Goal: Communication & Community: Answer question/provide support

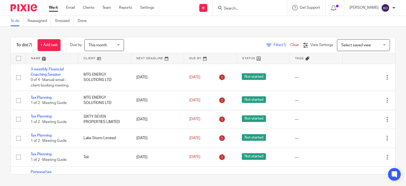
click at [235, 6] on input "Search" at bounding box center [247, 8] width 48 height 5
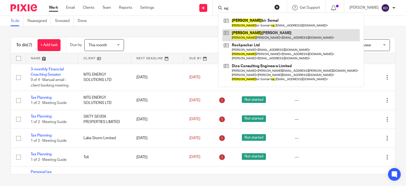
type input "raj"
click at [257, 34] on link at bounding box center [290, 35] width 137 height 12
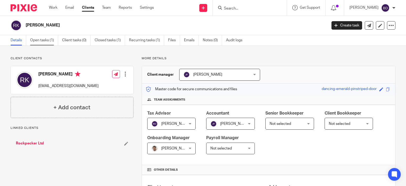
click at [46, 39] on link "Open tasks (1)" at bounding box center [44, 40] width 28 height 10
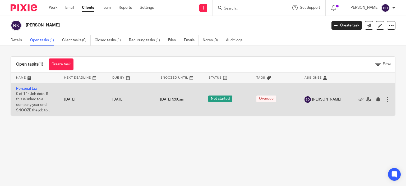
click at [32, 87] on link "Personal tax" at bounding box center [26, 89] width 21 height 4
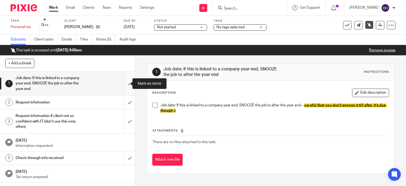
click at [122, 81] on input "submit" at bounding box center [67, 83] width 135 height 24
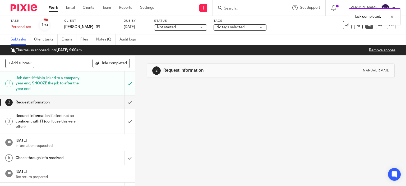
click at [89, 101] on div "Request information" at bounding box center [67, 102] width 103 height 8
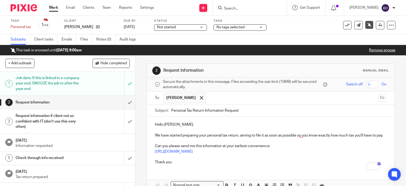
click at [231, 98] on input "text" at bounding box center [293, 98] width 168 height 10
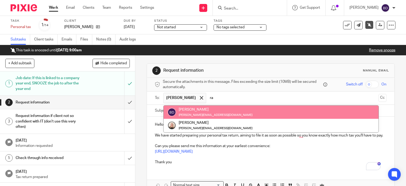
type input "r"
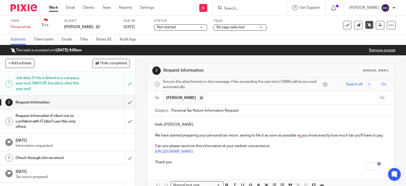
click at [224, 121] on div "Hello Rajnish We have started preparing your personal tax return, aiming to fil…" at bounding box center [271, 143] width 248 height 52
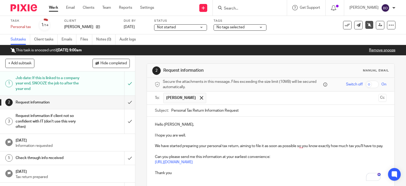
click at [157, 145] on p "We have started preparing your personal tax return, aiming to file it as soon a…" at bounding box center [271, 145] width 232 height 5
click at [221, 154] on p "To enrich screen reader interactions, please activate Accessibility in Grammarl…" at bounding box center [271, 151] width 232 height 5
drag, startPoint x: 315, startPoint y: 146, endPoint x: 337, endPoint y: 154, distance: 22.7
click at [316, 146] on p "I have started preparing your personal tax return, aiming to file it as soon as…" at bounding box center [271, 145] width 232 height 5
click at [193, 173] on p "Thank you" at bounding box center [271, 172] width 232 height 5
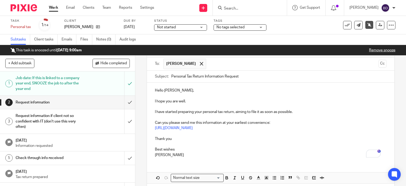
scroll to position [56, 0]
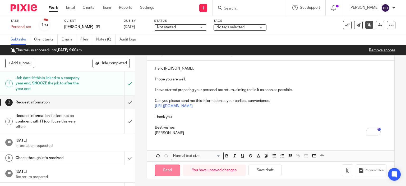
click at [165, 172] on input "Send" at bounding box center [167, 169] width 25 height 11
type input "Sent"
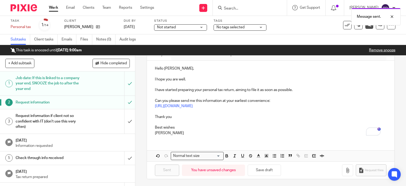
click at [236, 9] on div "Message sent." at bounding box center [302, 15] width 198 height 20
click at [233, 9] on div "Message sent." at bounding box center [302, 15] width 198 height 20
drag, startPoint x: 245, startPoint y: 13, endPoint x: 242, endPoint y: 10, distance: 4.3
click at [243, 11] on div "Message sent." at bounding box center [302, 15] width 198 height 20
click at [242, 10] on div "Message sent." at bounding box center [302, 15] width 198 height 20
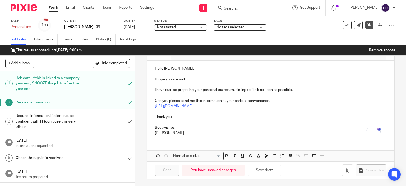
click at [233, 10] on input "Search" at bounding box center [247, 8] width 48 height 5
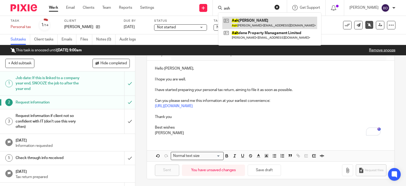
type input "ash"
click at [256, 21] on link at bounding box center [269, 23] width 95 height 12
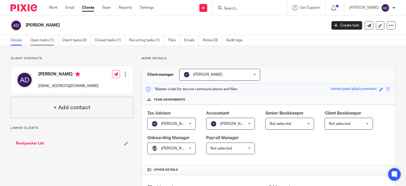
click at [39, 42] on link "Open tasks (1)" at bounding box center [44, 40] width 28 height 10
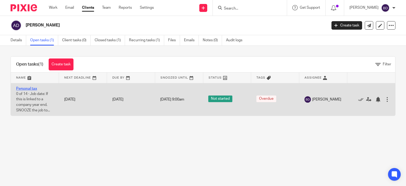
click at [32, 89] on link "Personal tax" at bounding box center [26, 89] width 21 height 4
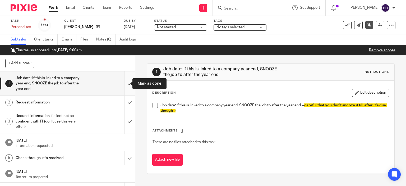
click at [123, 83] on input "submit" at bounding box center [67, 83] width 135 height 24
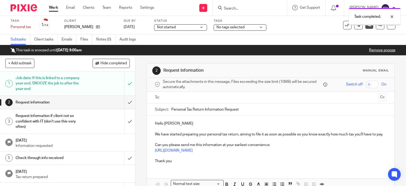
click at [46, 102] on h1 "Request information" at bounding box center [50, 102] width 69 height 8
click at [204, 96] on input "text" at bounding box center [271, 97] width 212 height 6
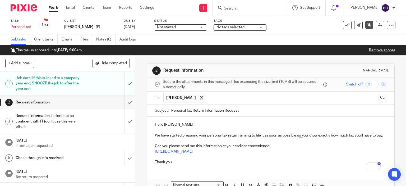
click at [196, 124] on p "Hello [PERSON_NAME]" at bounding box center [271, 124] width 232 height 5
click at [158, 134] on p "We have started preparing your personal tax return, aiming to file it as soon a…" at bounding box center [271, 135] width 232 height 5
click at [292, 136] on p "I have started preparing your personal tax return, aiming to file it as soon as…" at bounding box center [271, 135] width 232 height 5
click at [199, 161] on p "Thank you" at bounding box center [271, 161] width 232 height 5
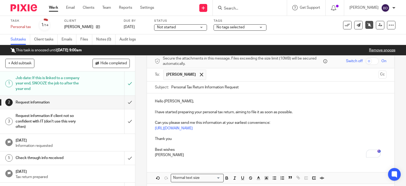
scroll to position [45, 0]
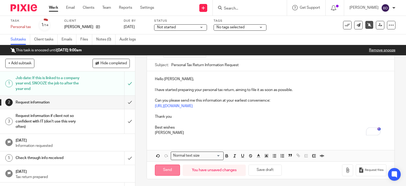
click at [169, 170] on input "Send" at bounding box center [167, 169] width 25 height 11
type input "Sent"
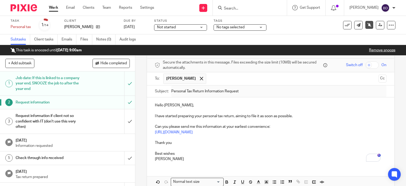
scroll to position [19, 0]
click at [54, 8] on link "Work" at bounding box center [53, 7] width 9 height 5
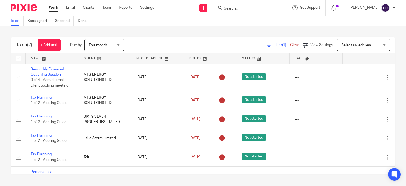
click at [258, 6] on form at bounding box center [251, 7] width 56 height 7
click at [243, 11] on input "Search" at bounding box center [247, 8] width 48 height 5
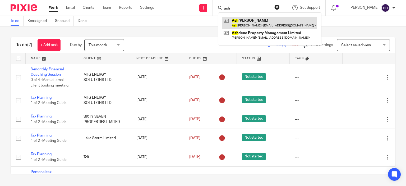
type input "ash"
click at [260, 21] on link at bounding box center [269, 23] width 95 height 12
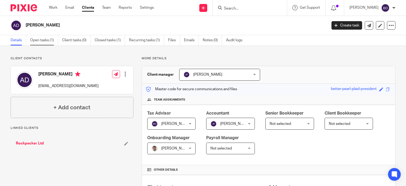
click at [45, 40] on link "Open tasks (1)" at bounding box center [44, 40] width 28 height 10
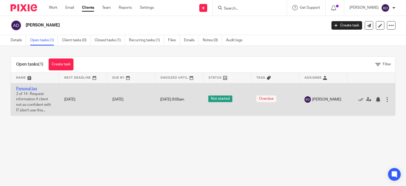
click at [30, 87] on link "Personal tax" at bounding box center [26, 89] width 21 height 4
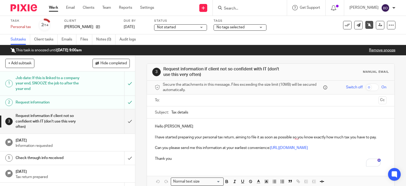
click at [225, 9] on input "Search" at bounding box center [247, 8] width 48 height 5
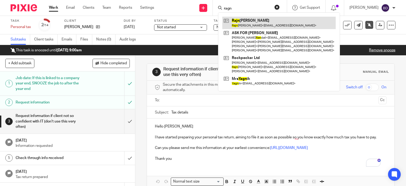
type input "ragn"
click at [246, 22] on link at bounding box center [278, 23] width 113 height 12
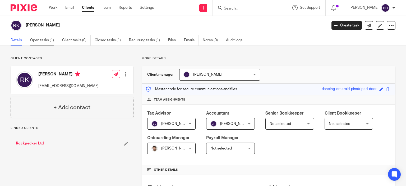
click at [35, 41] on link "Open tasks (1)" at bounding box center [44, 40] width 28 height 10
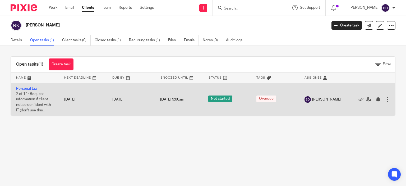
click at [29, 90] on link "Personal tax" at bounding box center [26, 89] width 21 height 4
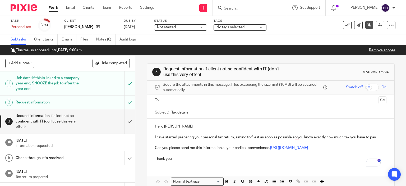
click at [57, 8] on link "Work" at bounding box center [53, 7] width 9 height 5
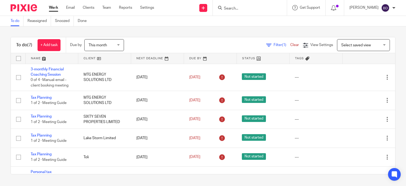
click at [247, 9] on input "Search" at bounding box center [247, 8] width 48 height 5
type input "s"
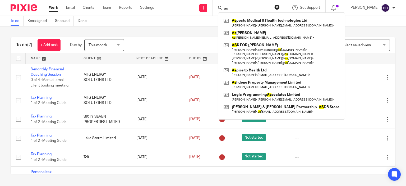
type input "a"
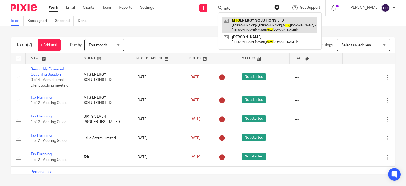
type input "mtg"
click at [268, 22] on link at bounding box center [269, 25] width 95 height 16
